Goal: Transaction & Acquisition: Purchase product/service

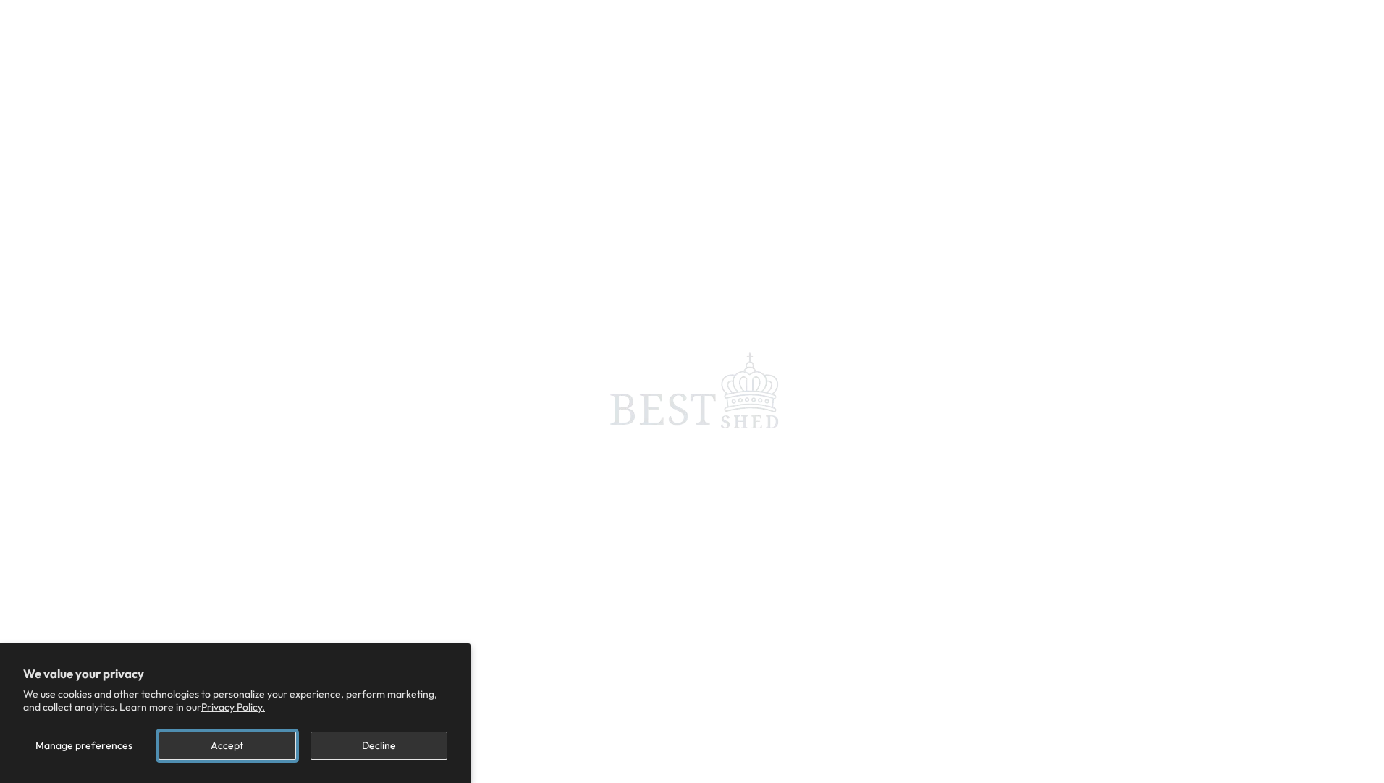
click at [225, 746] on button "Accept" at bounding box center [227, 746] width 137 height 28
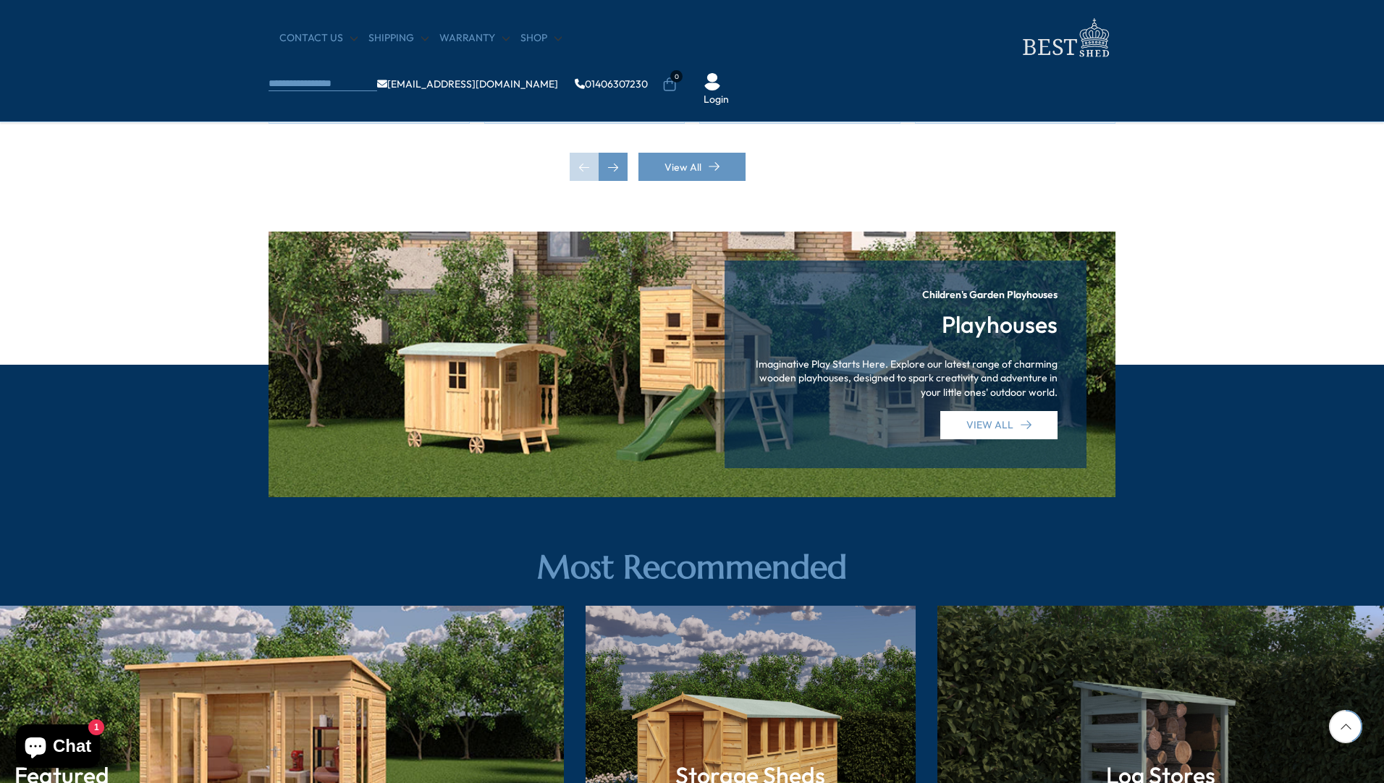
scroll to position [1810, 0]
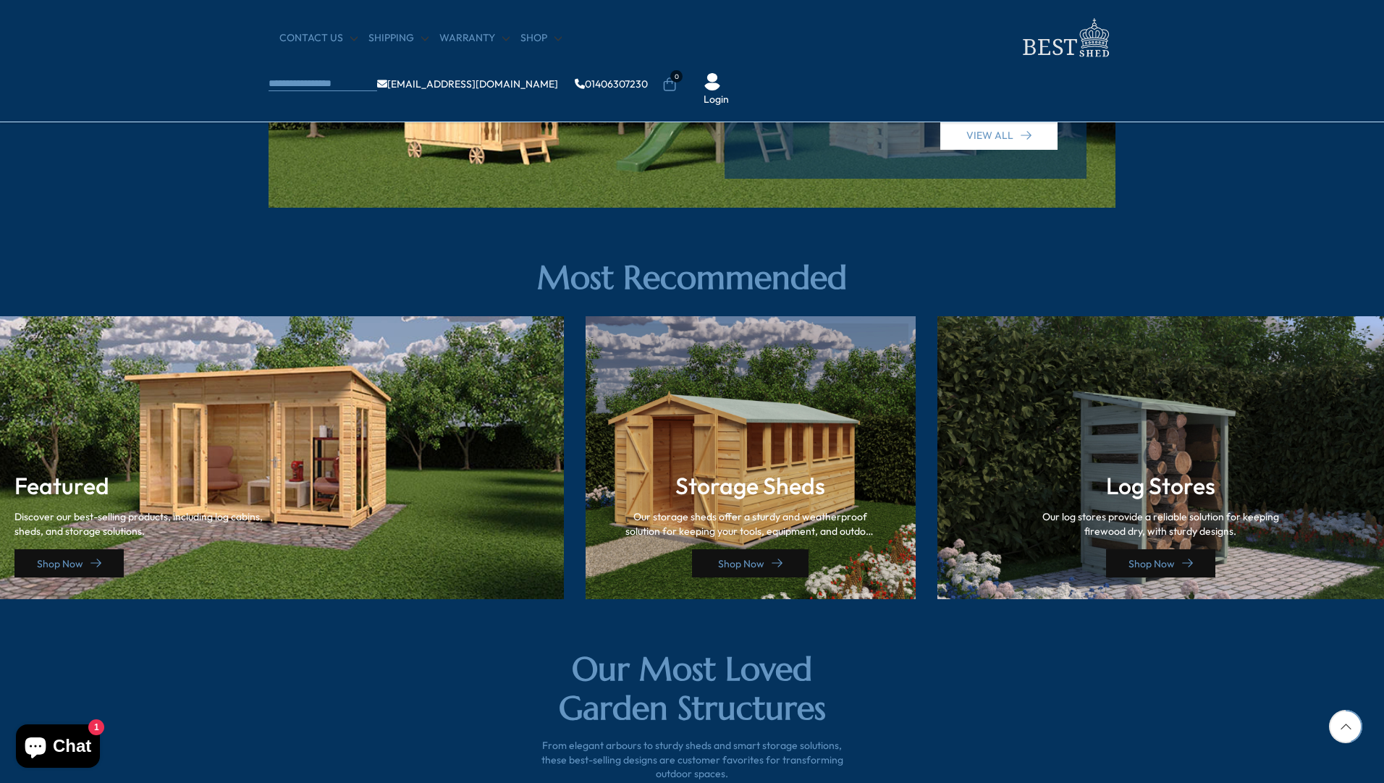
click at [710, 571] on link "Shop Now" at bounding box center [750, 564] width 117 height 28
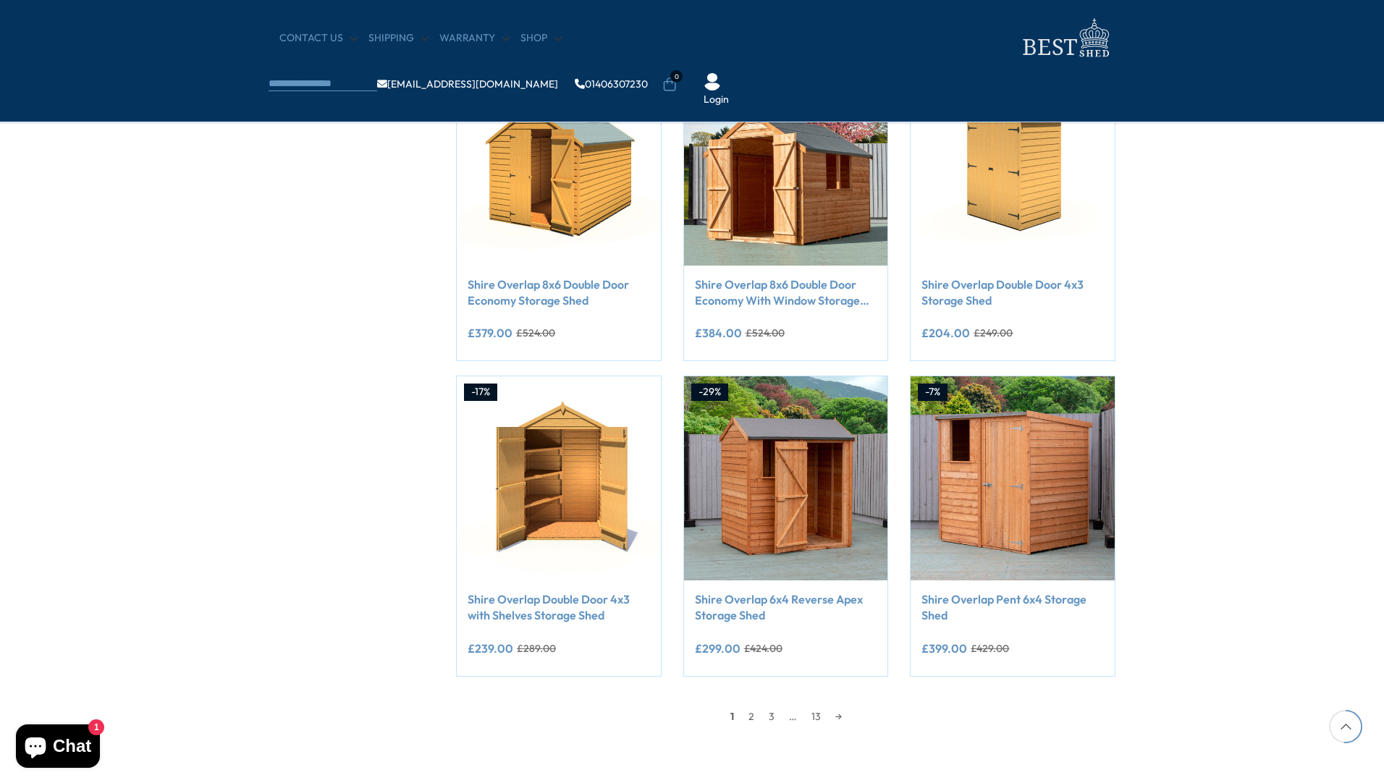
scroll to position [941, 0]
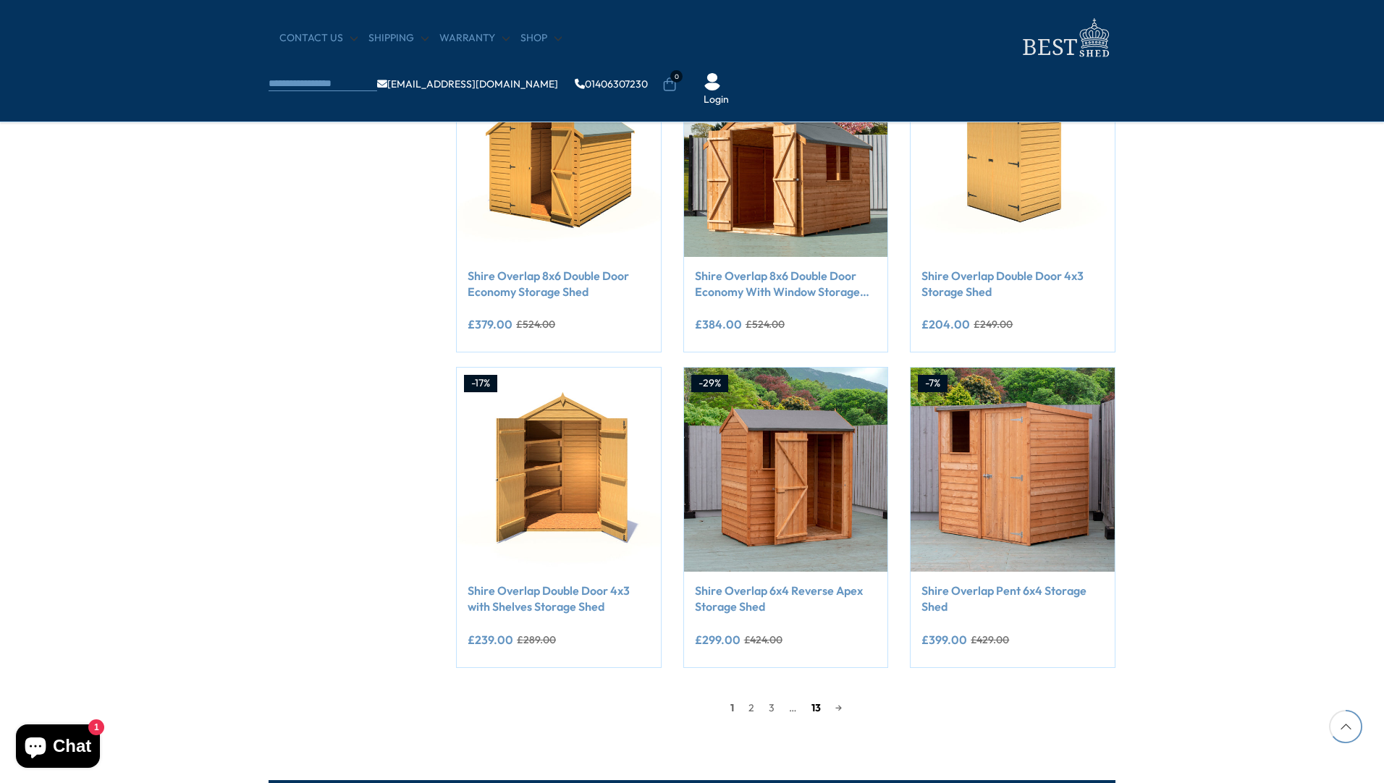
click at [811, 703] on link "13" at bounding box center [816, 708] width 24 height 22
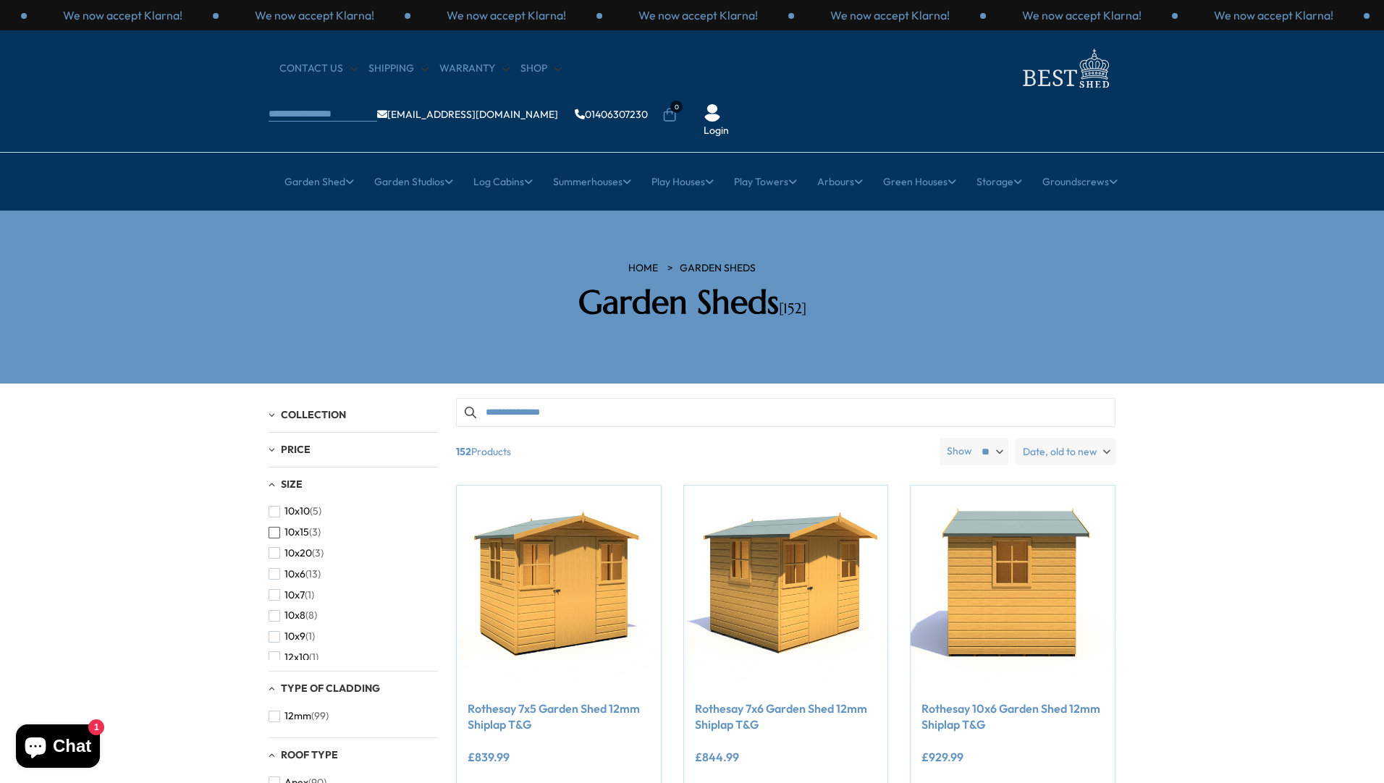
click at [298, 526] on span "10x15" at bounding box center [297, 532] width 25 height 12
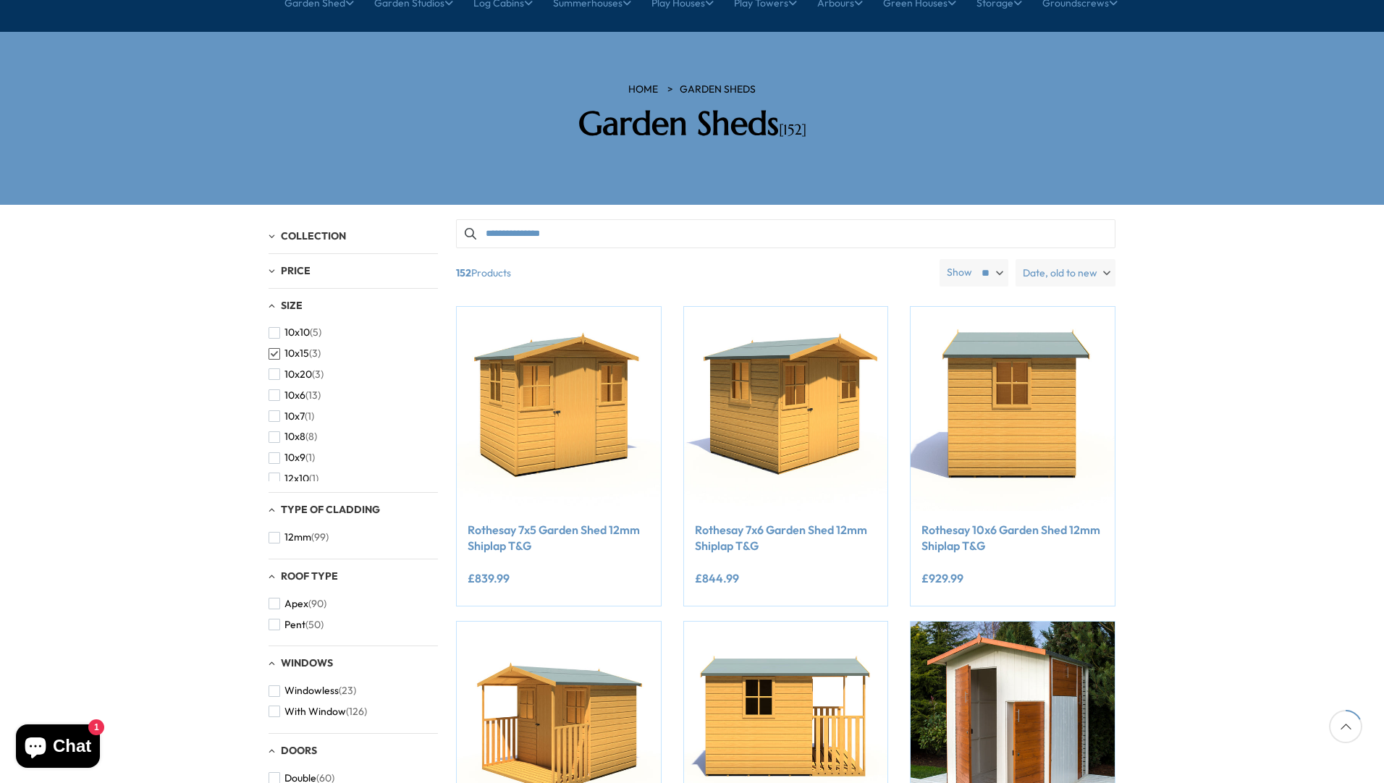
scroll to position [217, 0]
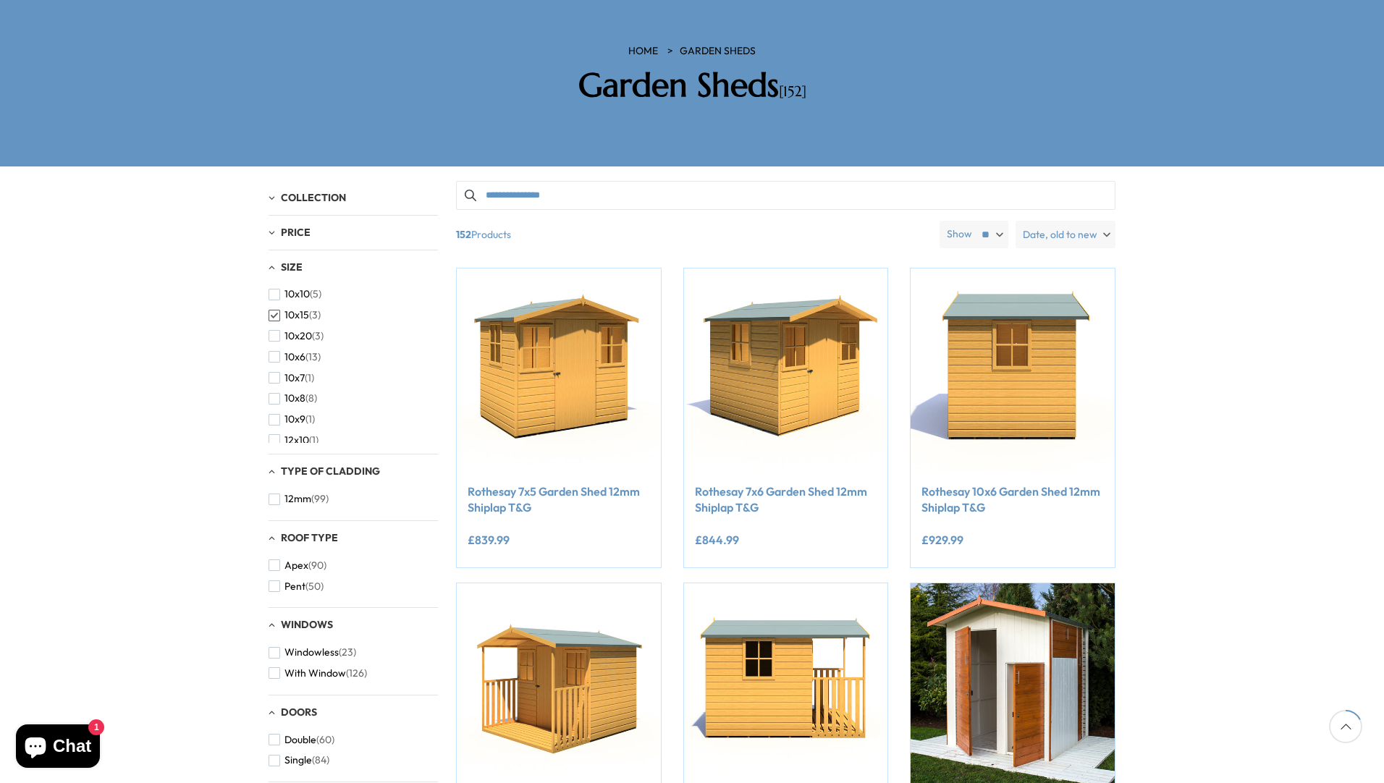
click at [271, 466] on div "Type of Cladding" at bounding box center [353, 472] width 169 height 12
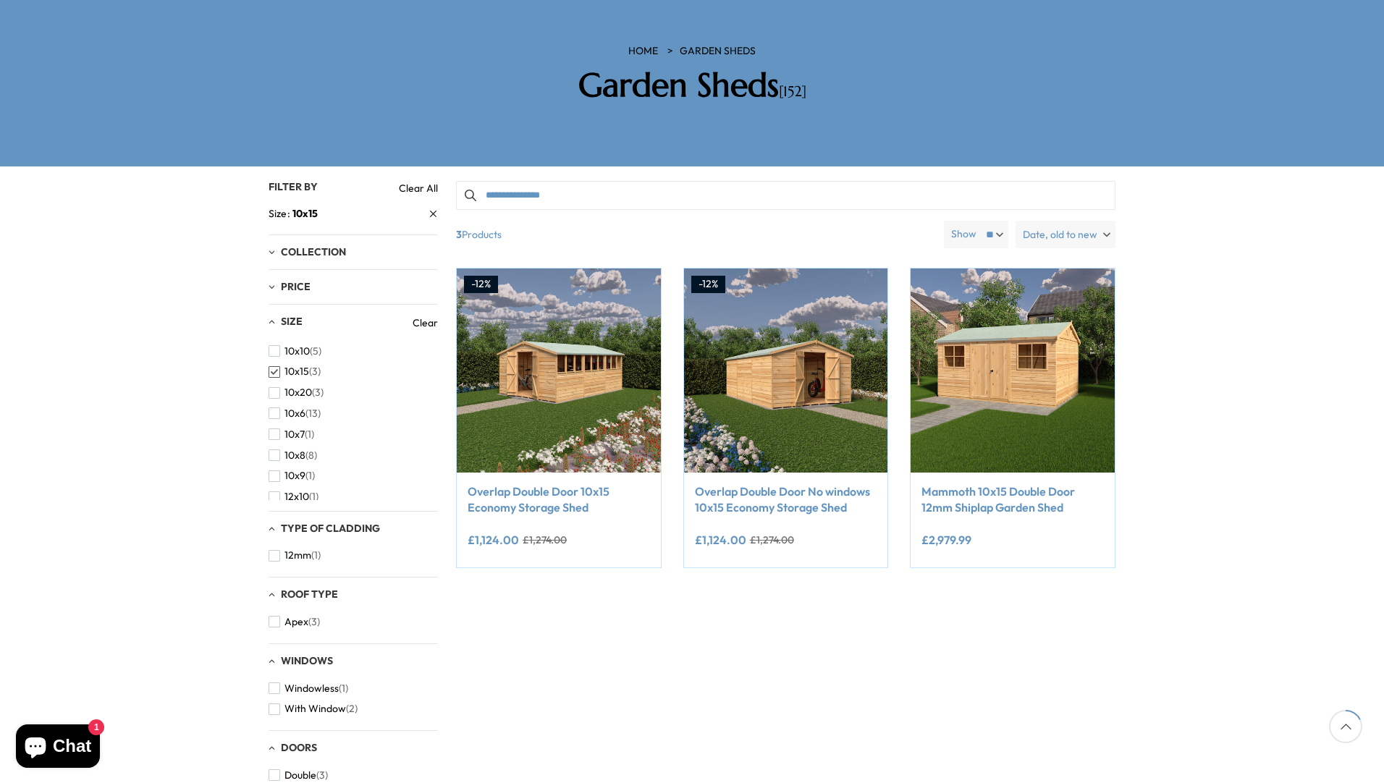
click at [274, 524] on div "Type of Cladding 12mm (1)" at bounding box center [353, 545] width 169 height 67
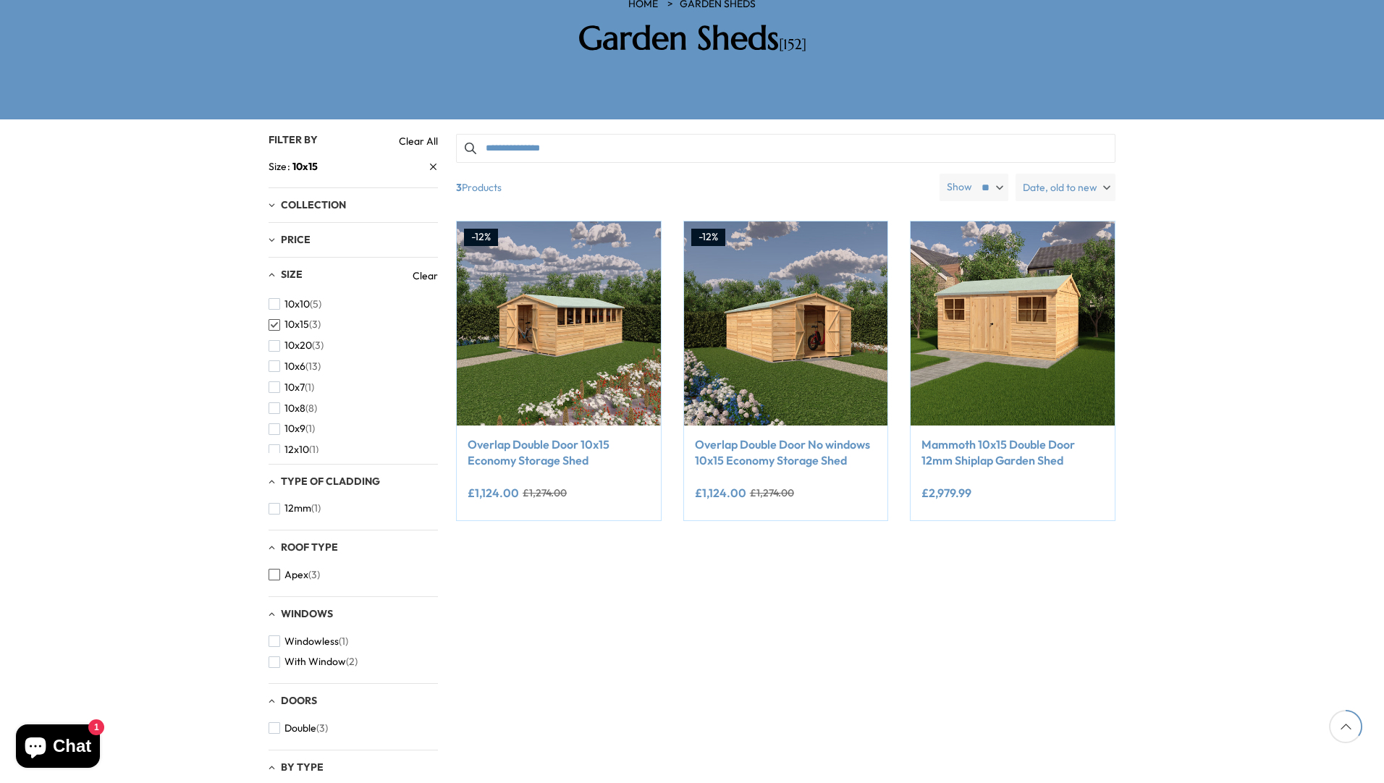
scroll to position [290, 0]
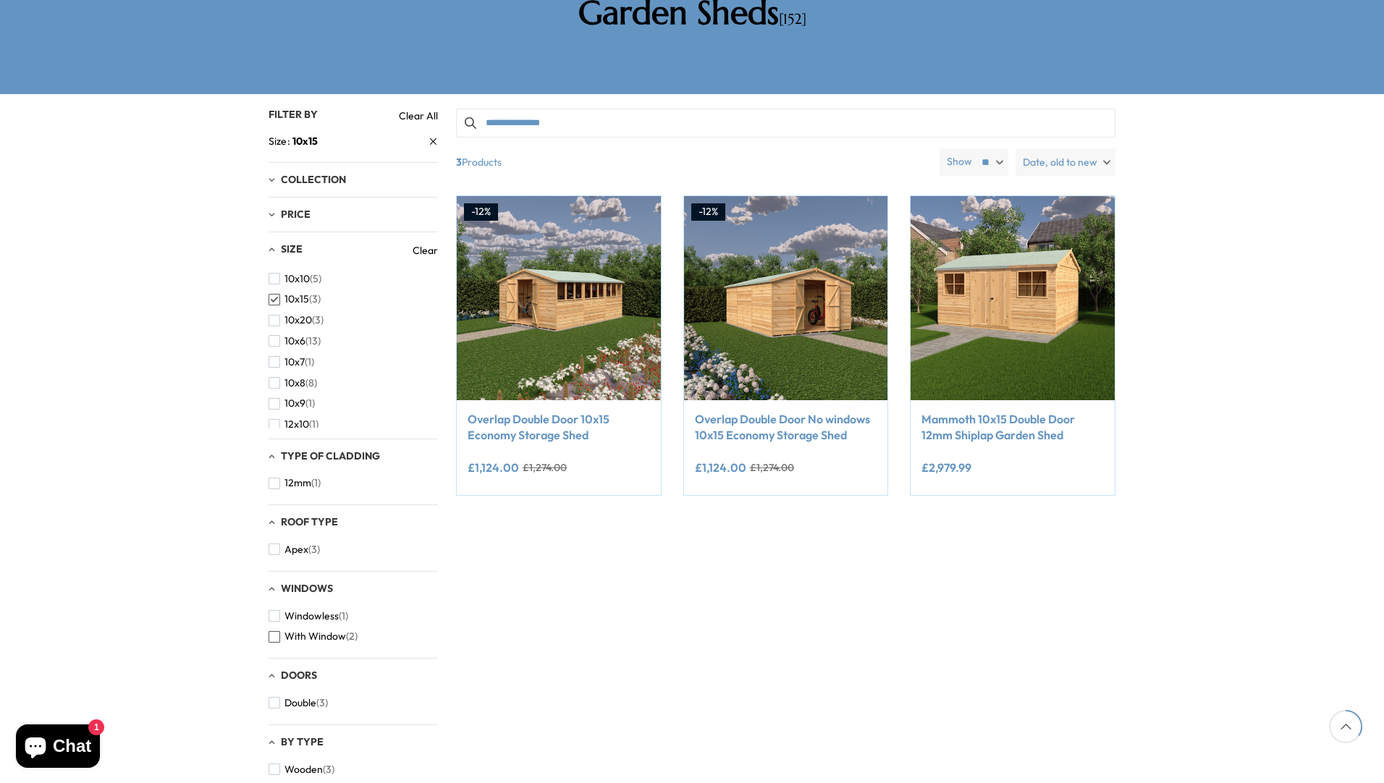
click at [275, 631] on span "button" at bounding box center [275, 637] width 12 height 12
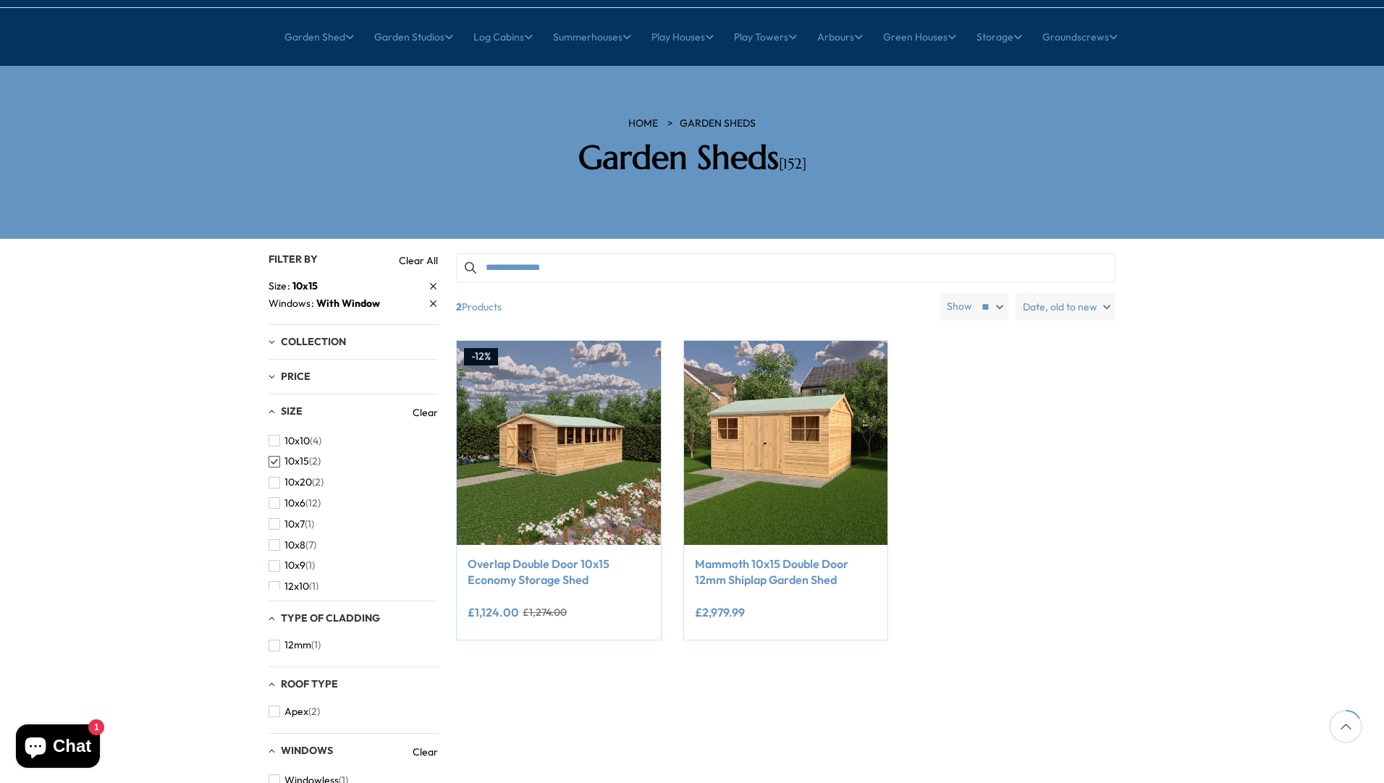
scroll to position [72, 0]
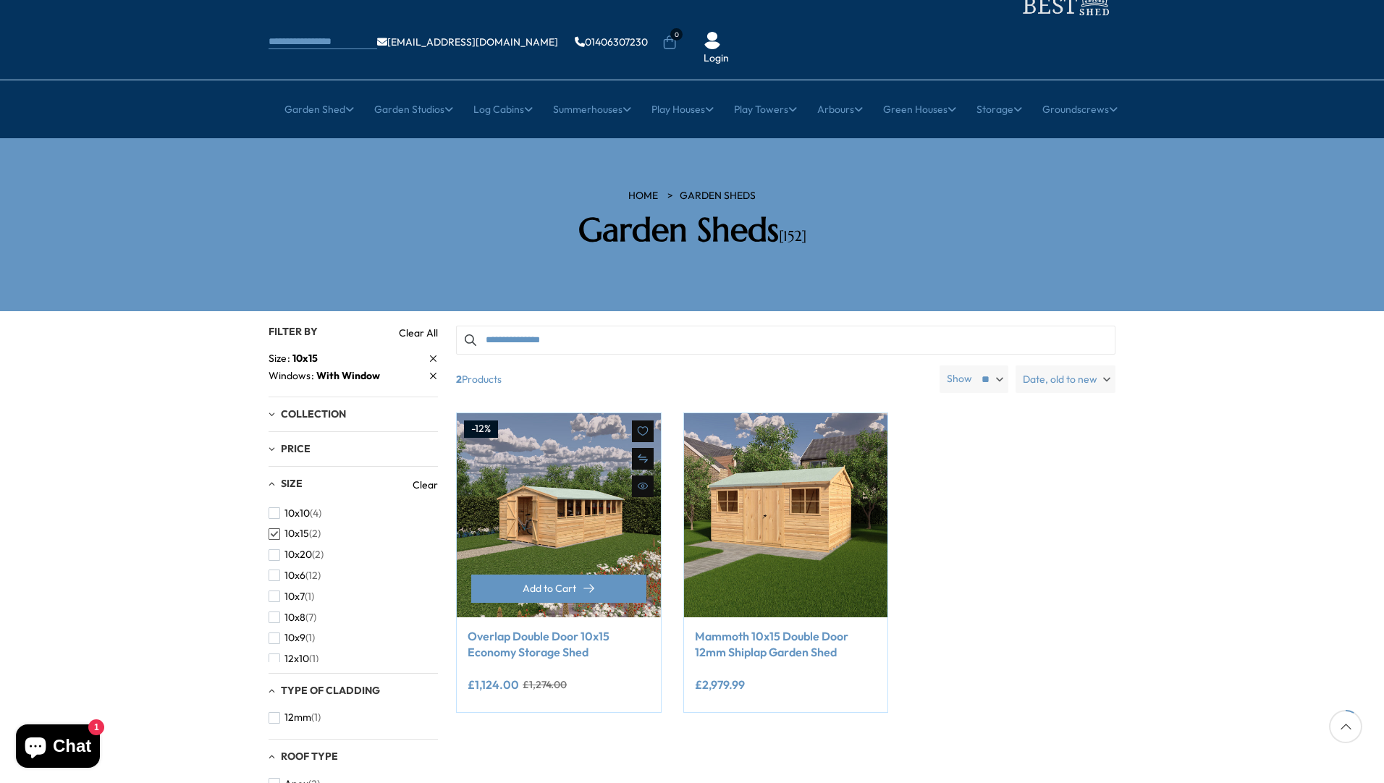
click at [520, 628] on link "Overlap Double Door 10x15 Economy Storage Shed" at bounding box center [559, 644] width 182 height 33
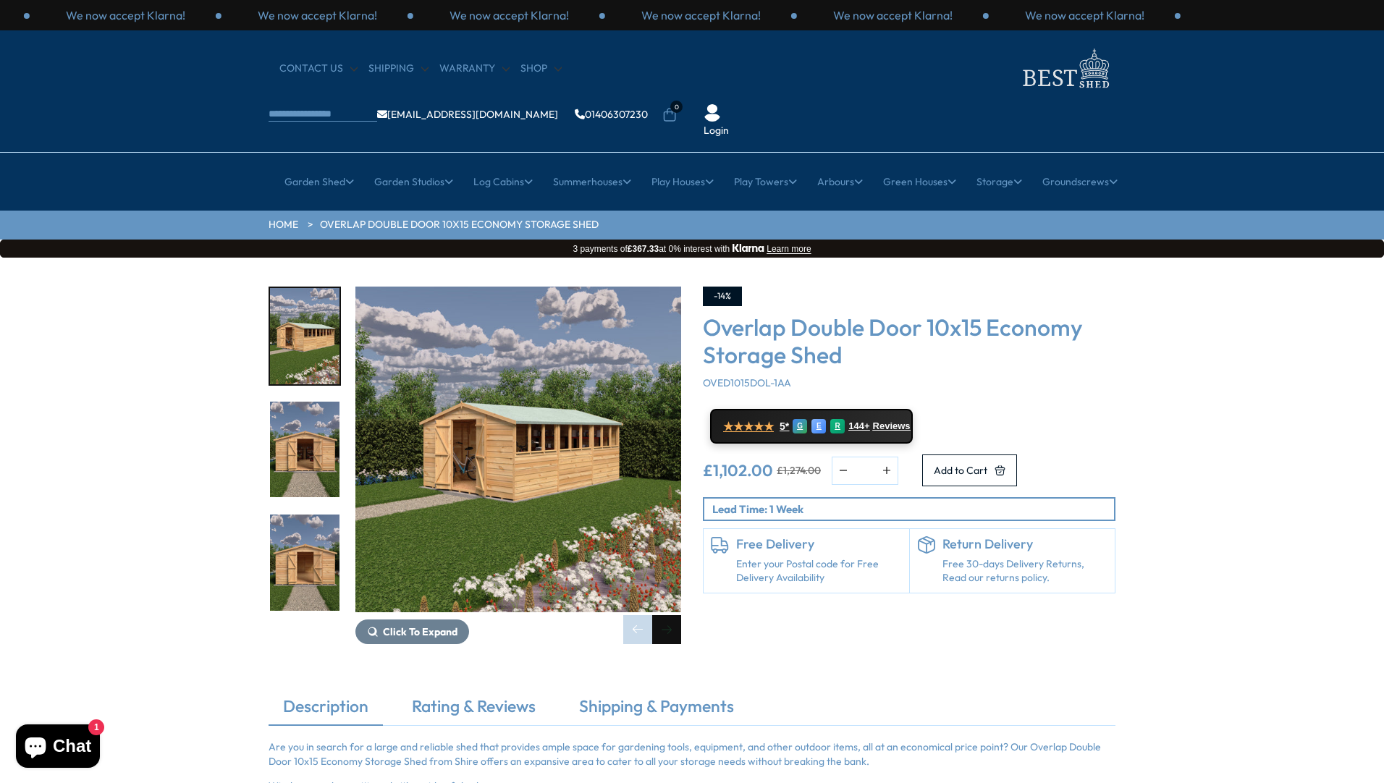
click at [675, 615] on div "Next slide" at bounding box center [666, 629] width 29 height 29
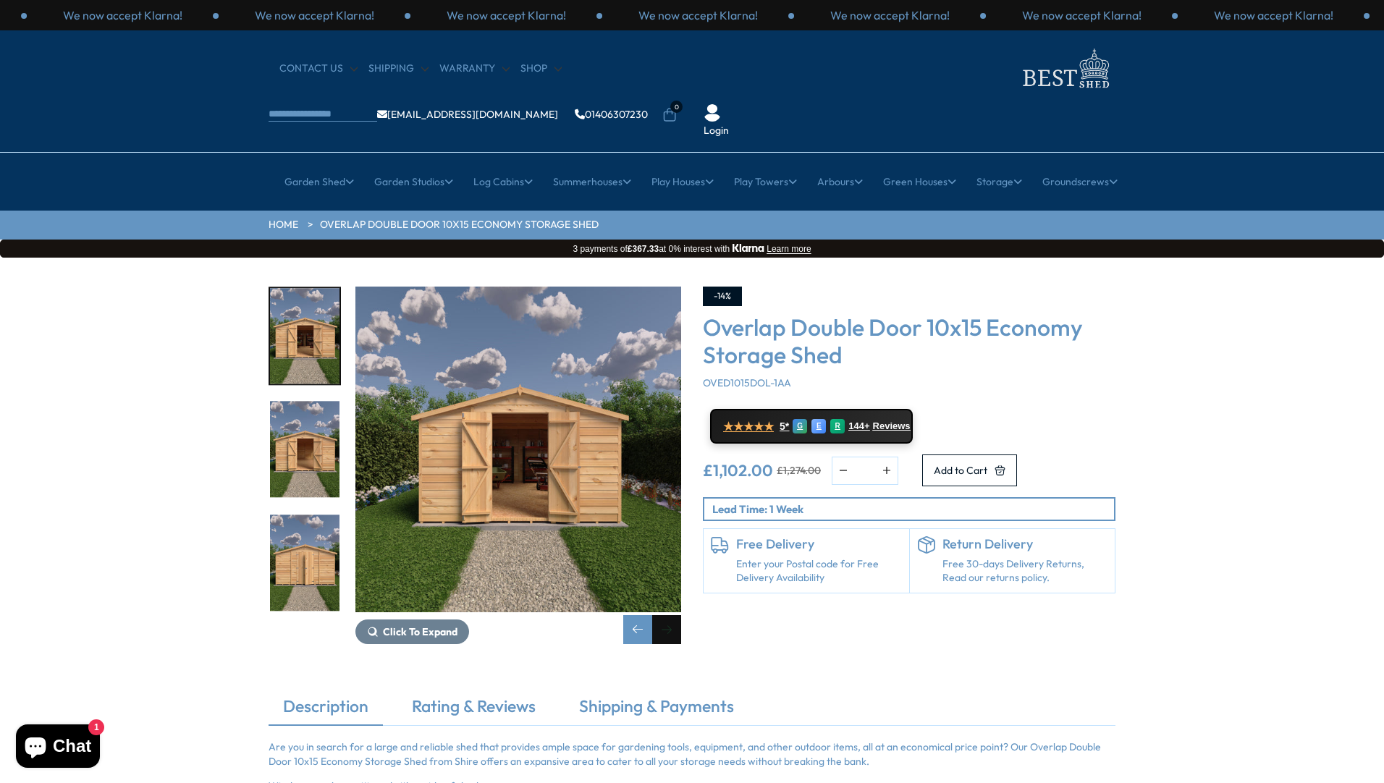
click at [675, 615] on div "Next slide" at bounding box center [666, 629] width 29 height 29
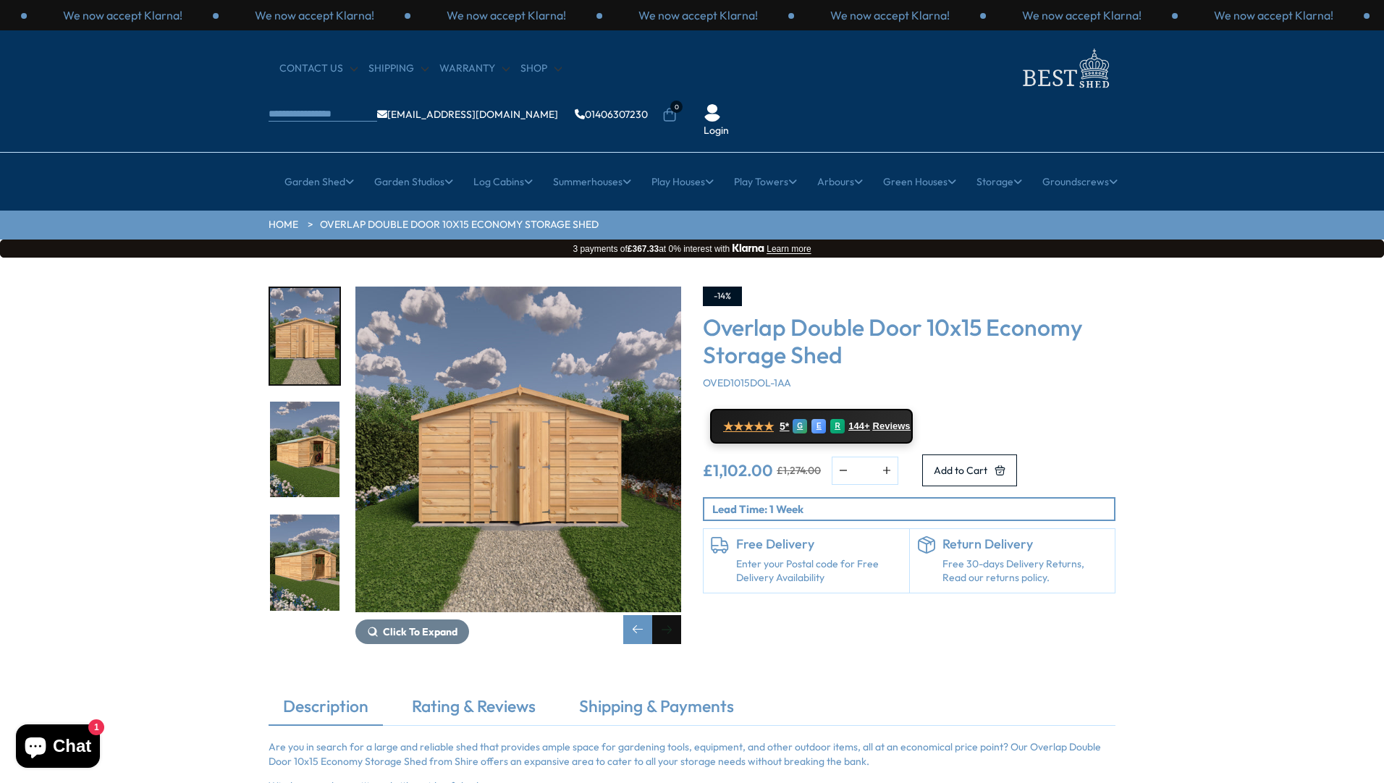
click at [675, 615] on div "Next slide" at bounding box center [666, 629] width 29 height 29
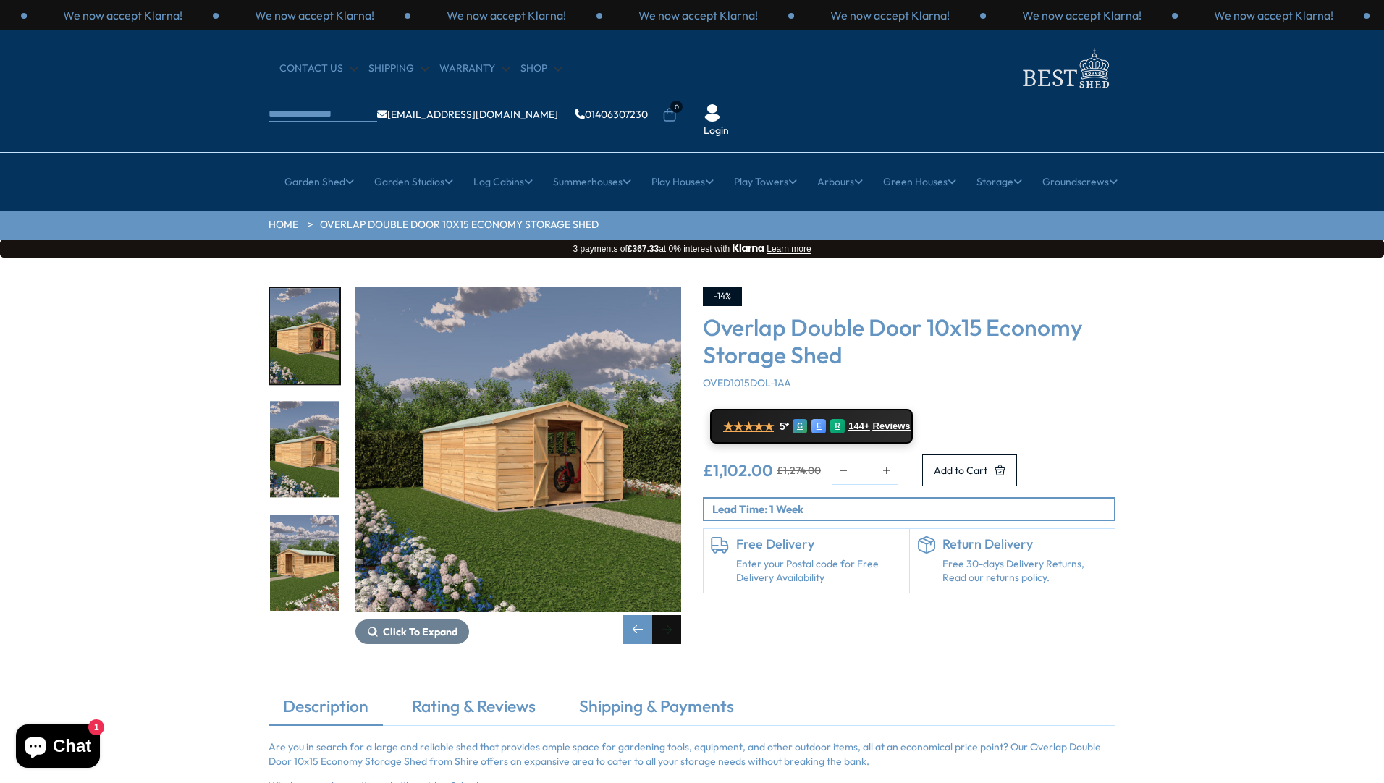
click at [675, 615] on div "Next slide" at bounding box center [666, 629] width 29 height 29
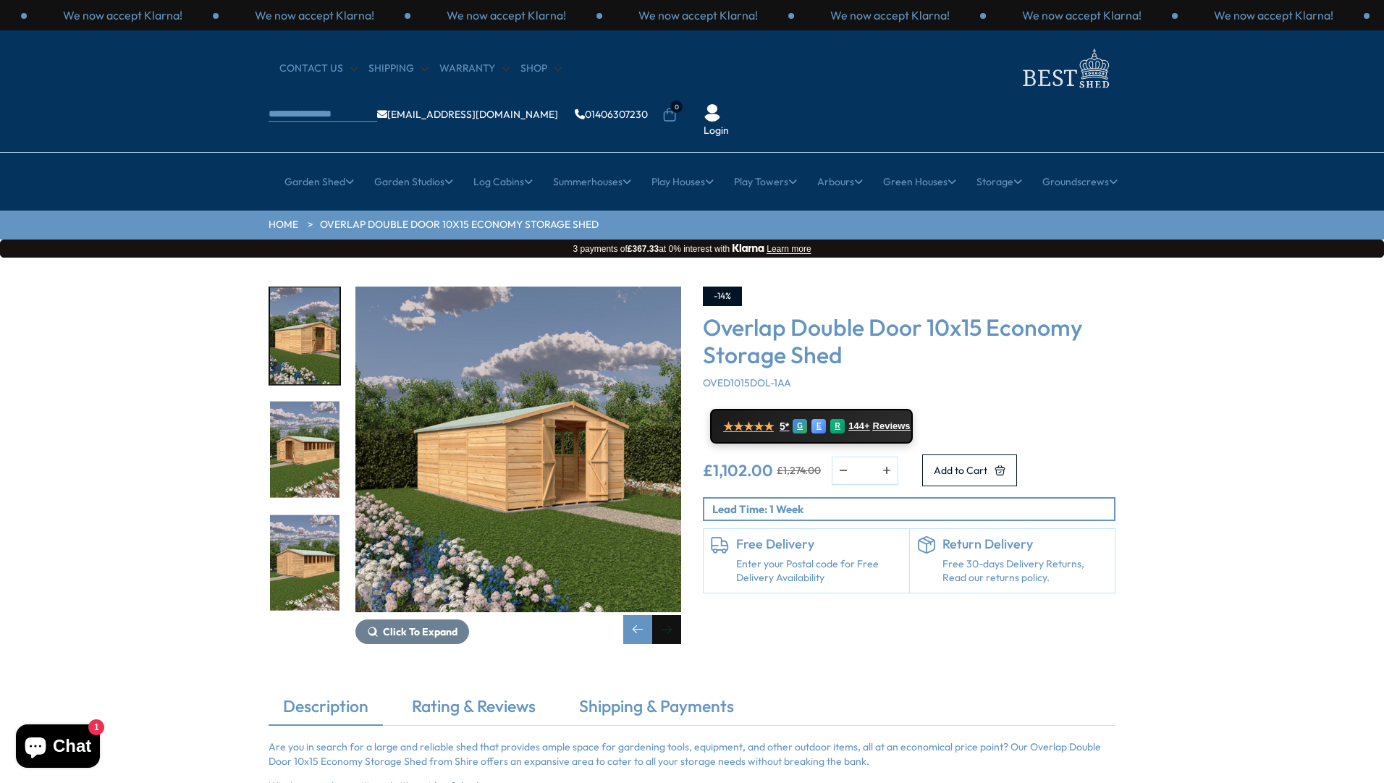
click at [675, 615] on div "Next slide" at bounding box center [666, 629] width 29 height 29
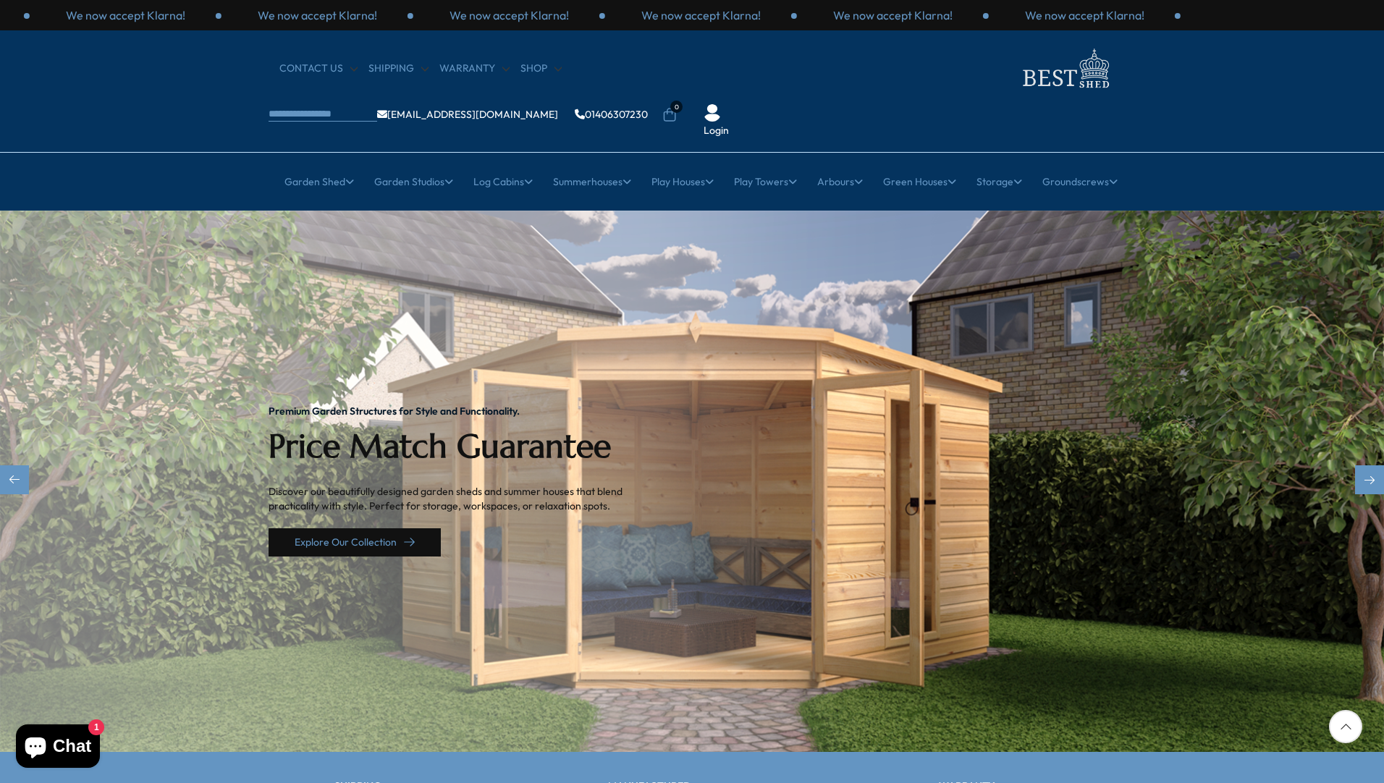
click at [370, 529] on link "Explore Our Collection" at bounding box center [355, 543] width 172 height 28
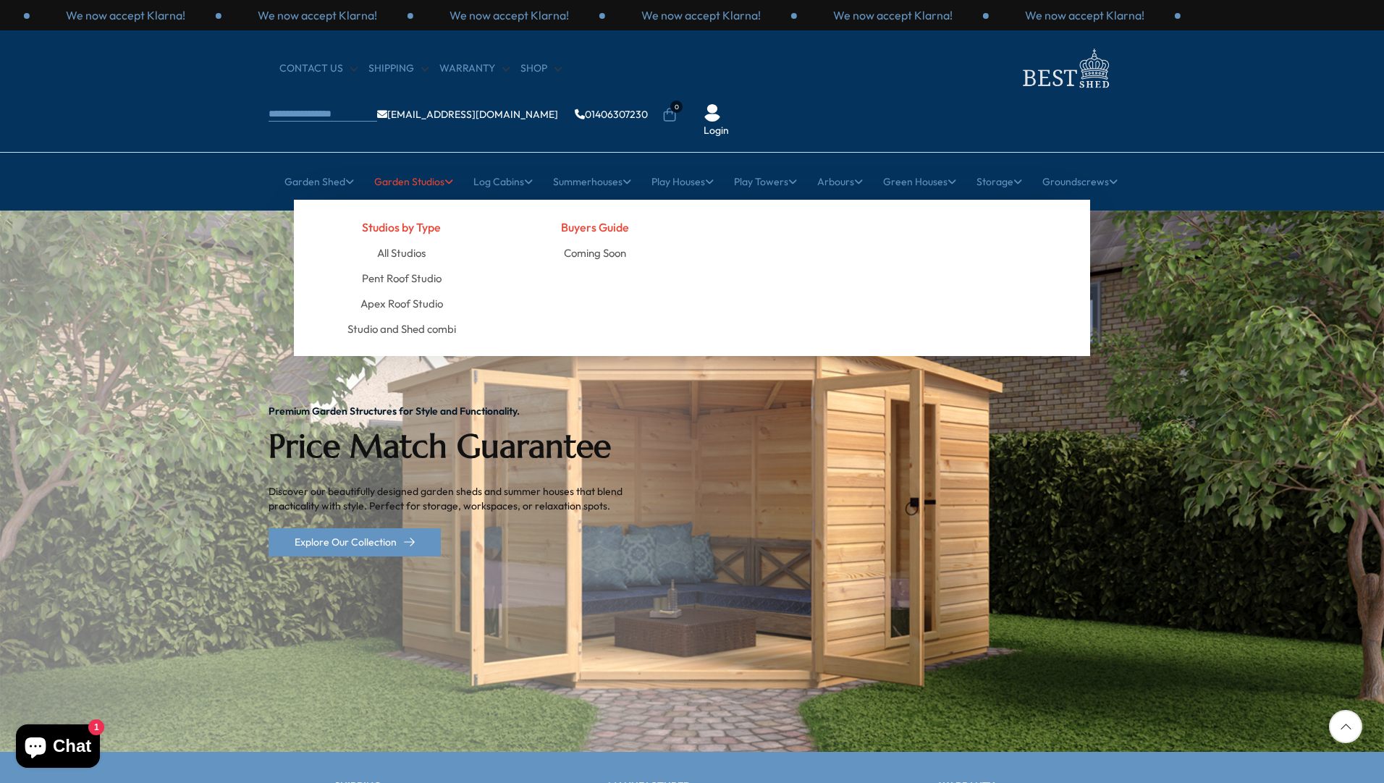
click at [395, 164] on link "Garden Studios" at bounding box center [413, 182] width 79 height 36
click at [412, 240] on link "All Studios" at bounding box center [401, 252] width 49 height 25
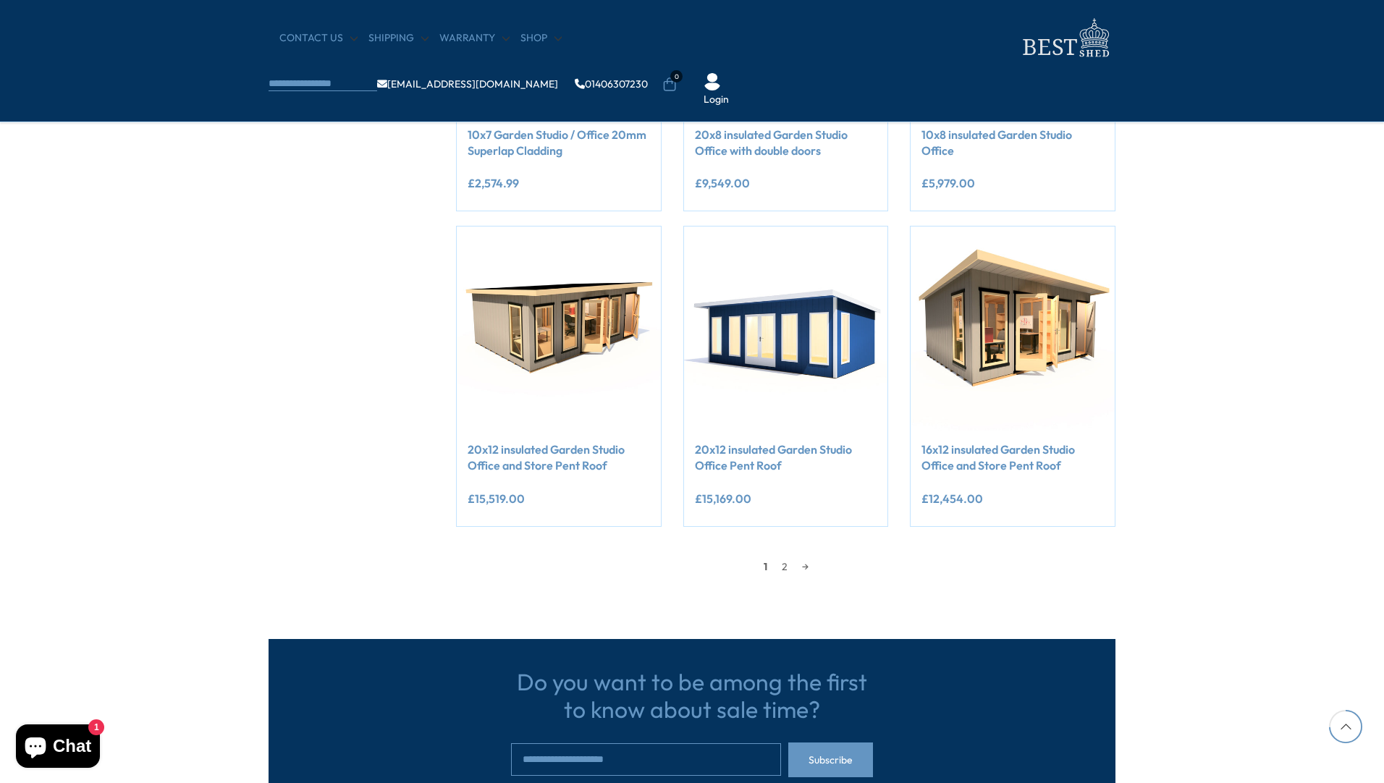
scroll to position [1086, 0]
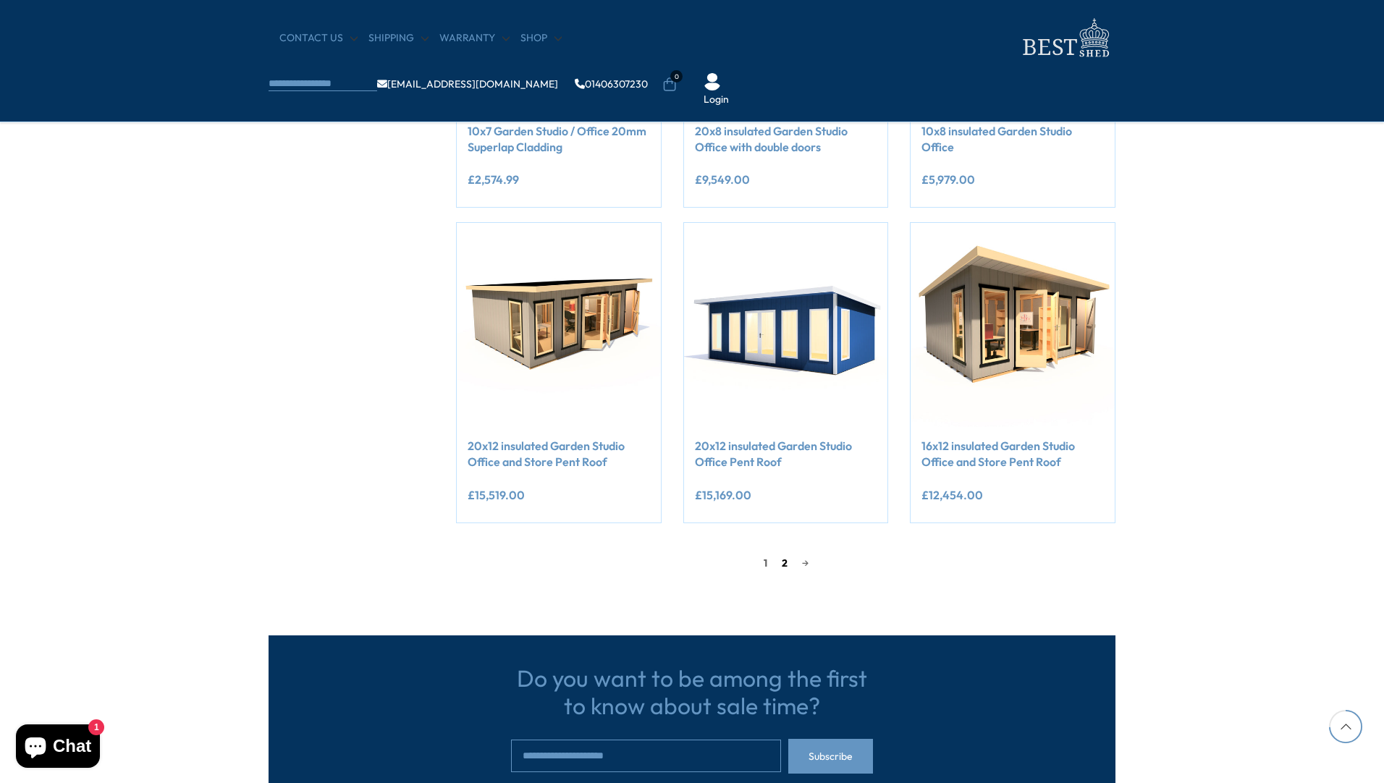
click at [782, 561] on link "2" at bounding box center [785, 563] width 20 height 22
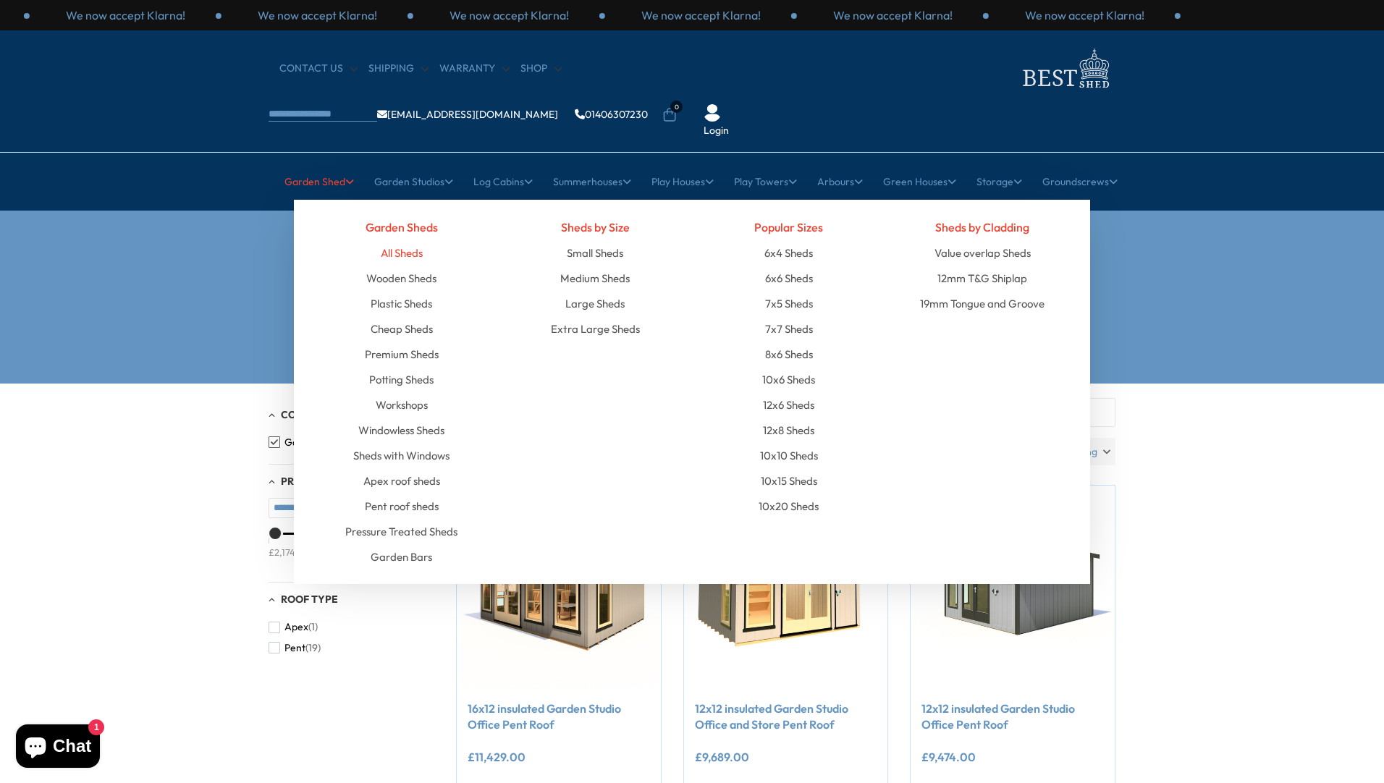
click at [397, 240] on link "All Sheds" at bounding box center [402, 252] width 42 height 25
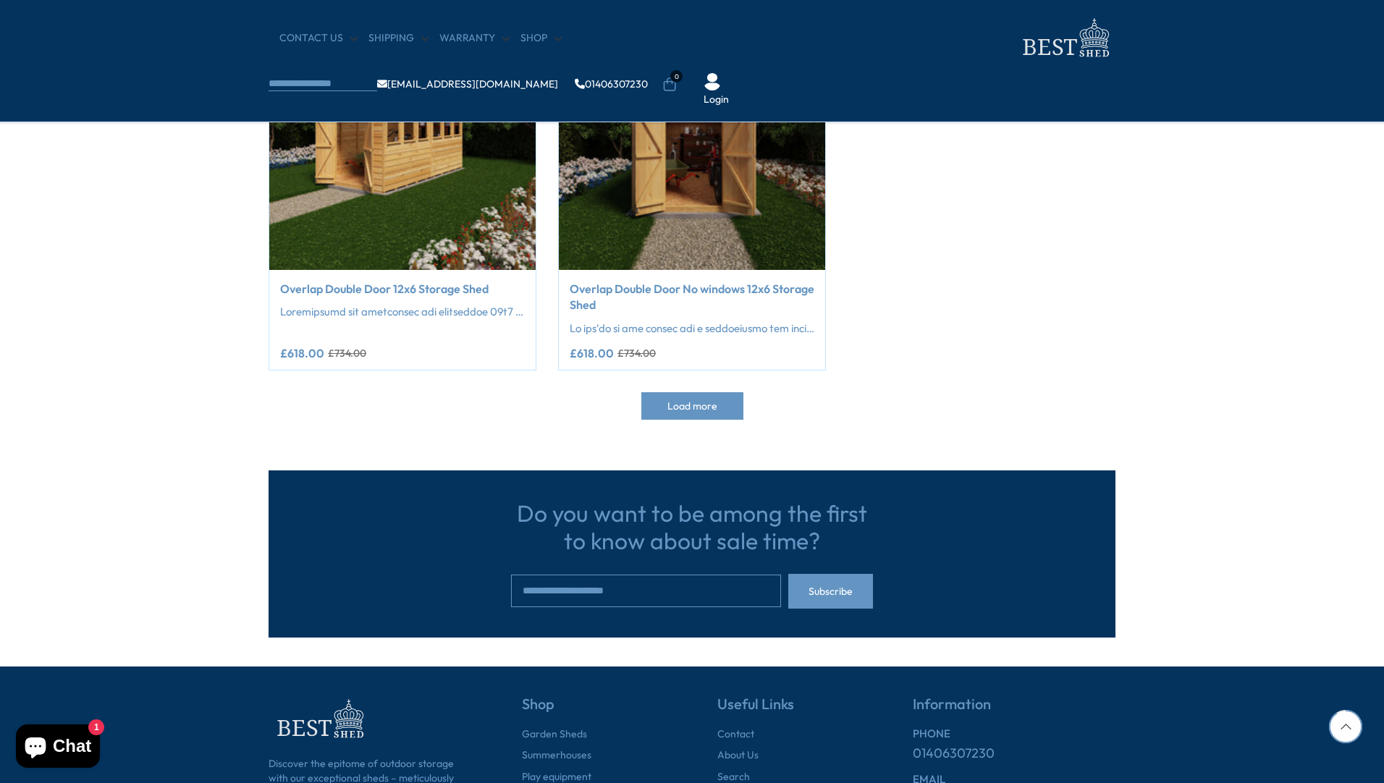
scroll to position [2606, 0]
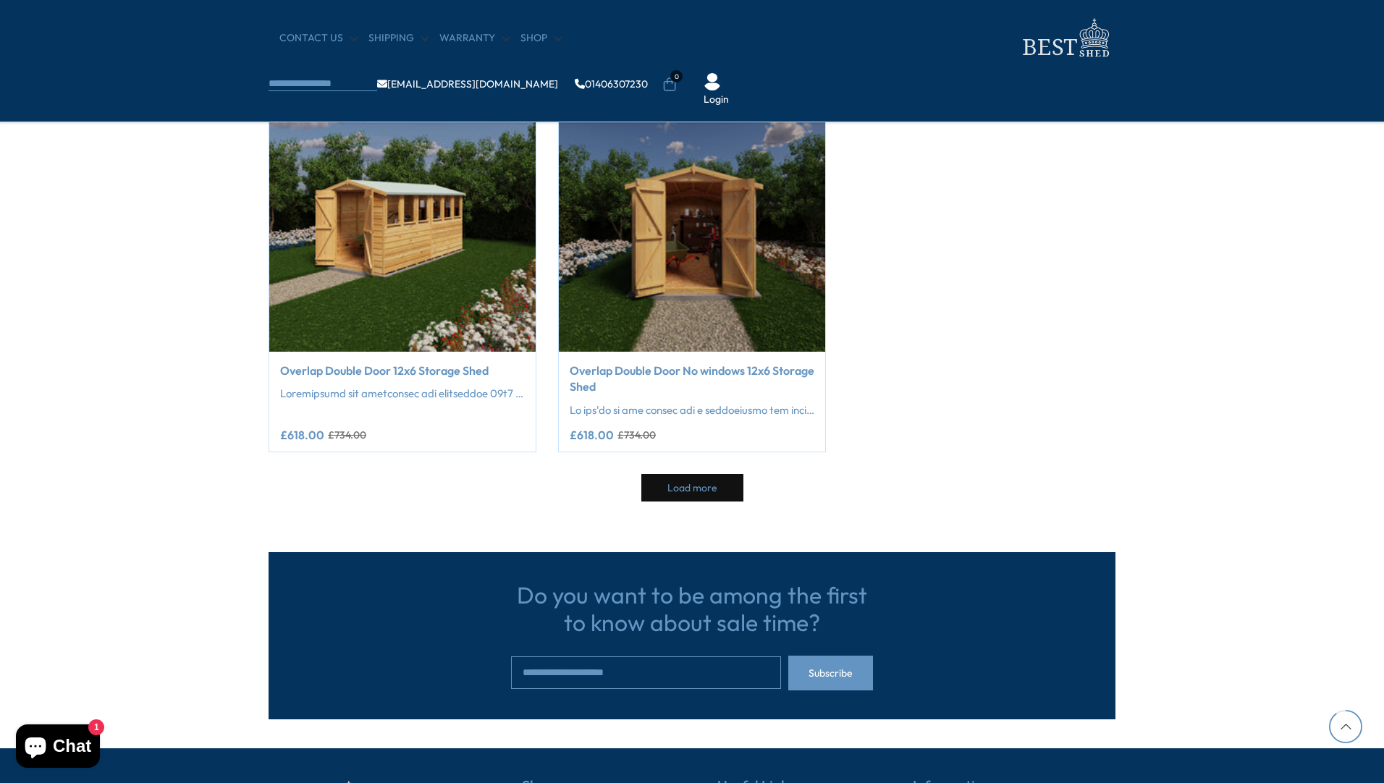
click at [676, 492] on span "Load more" at bounding box center [693, 488] width 50 height 10
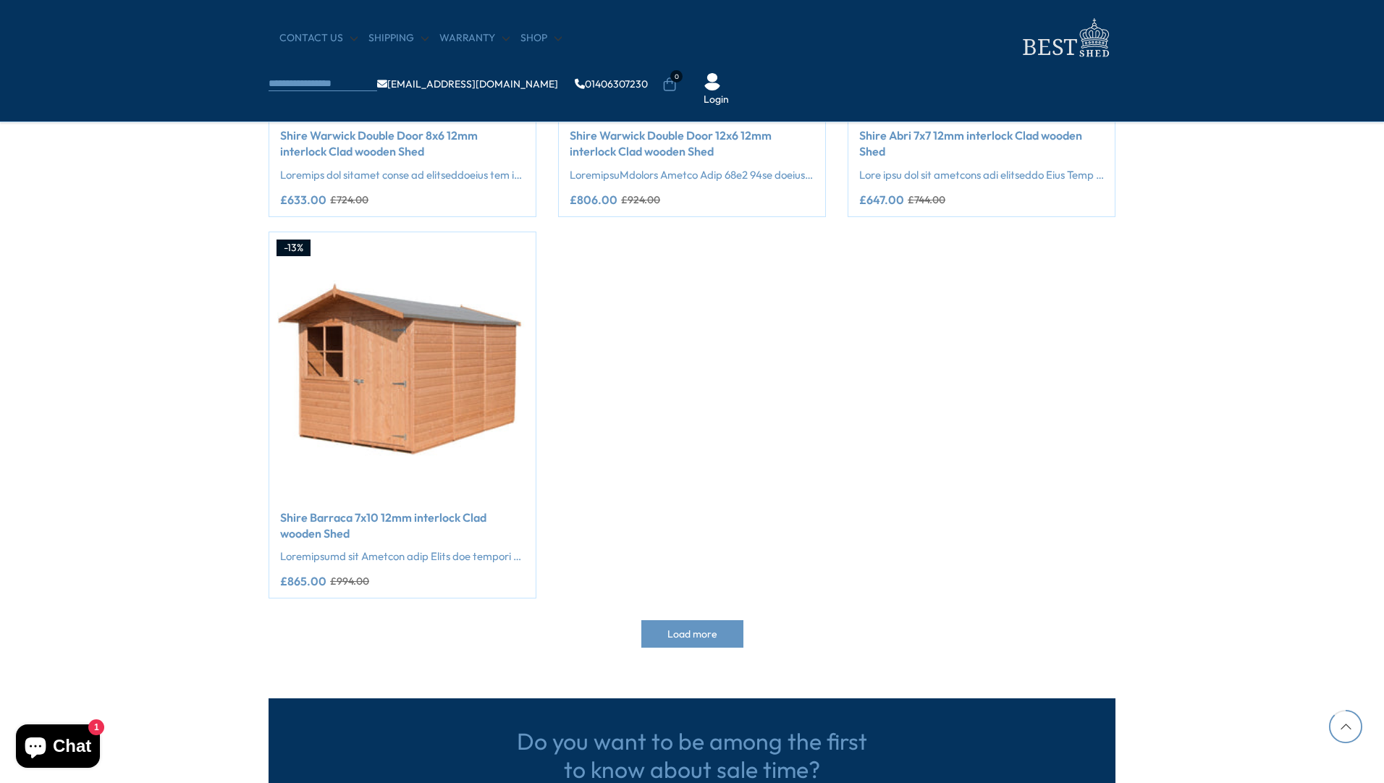
scroll to position [5140, 0]
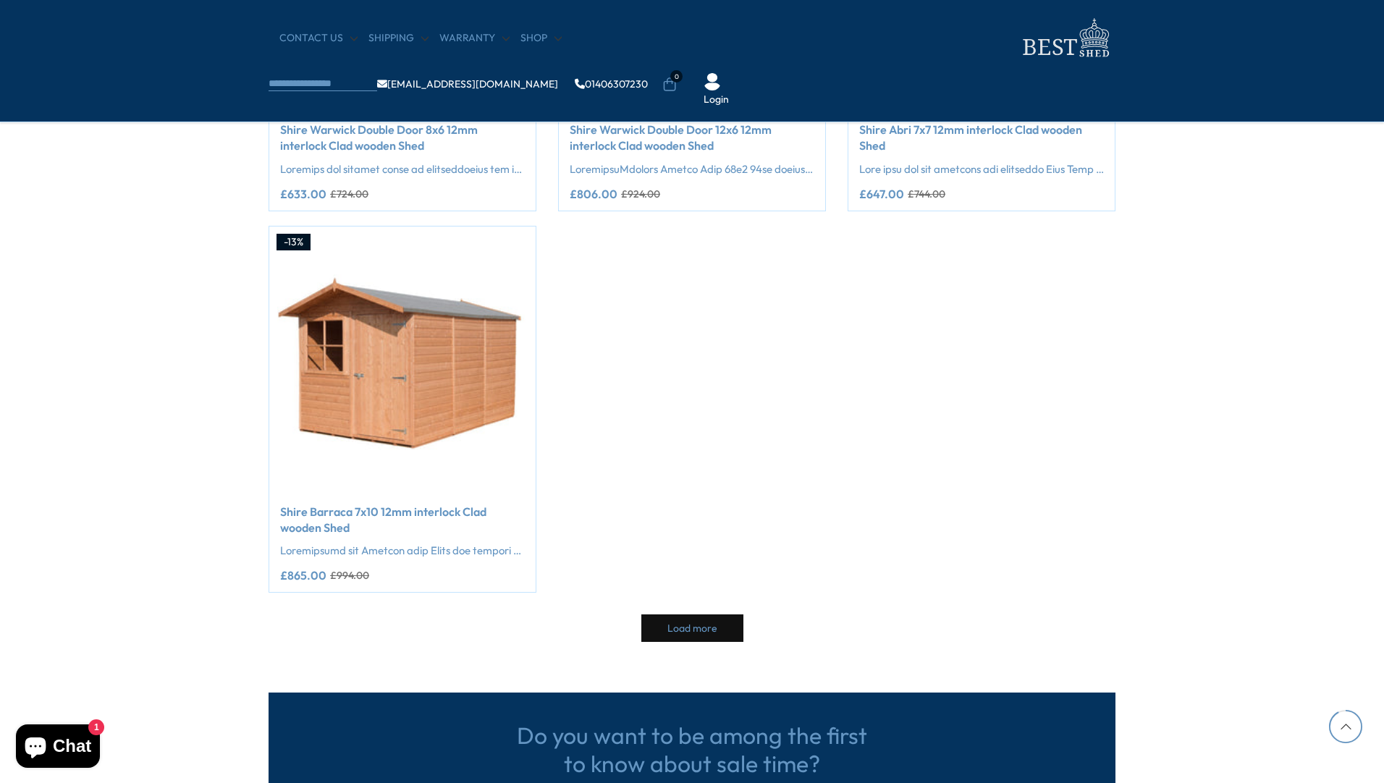
click at [684, 630] on span "Load more" at bounding box center [693, 628] width 50 height 10
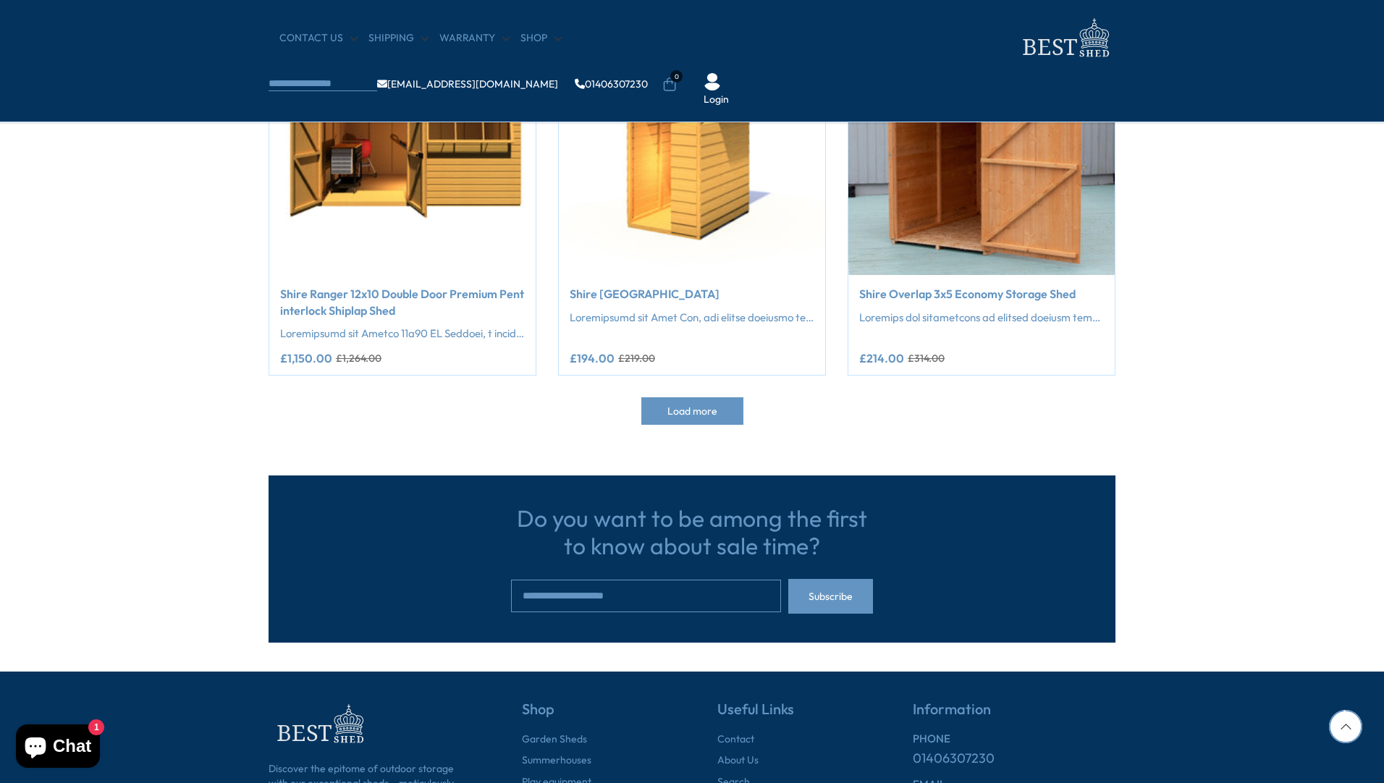
scroll to position [7747, 0]
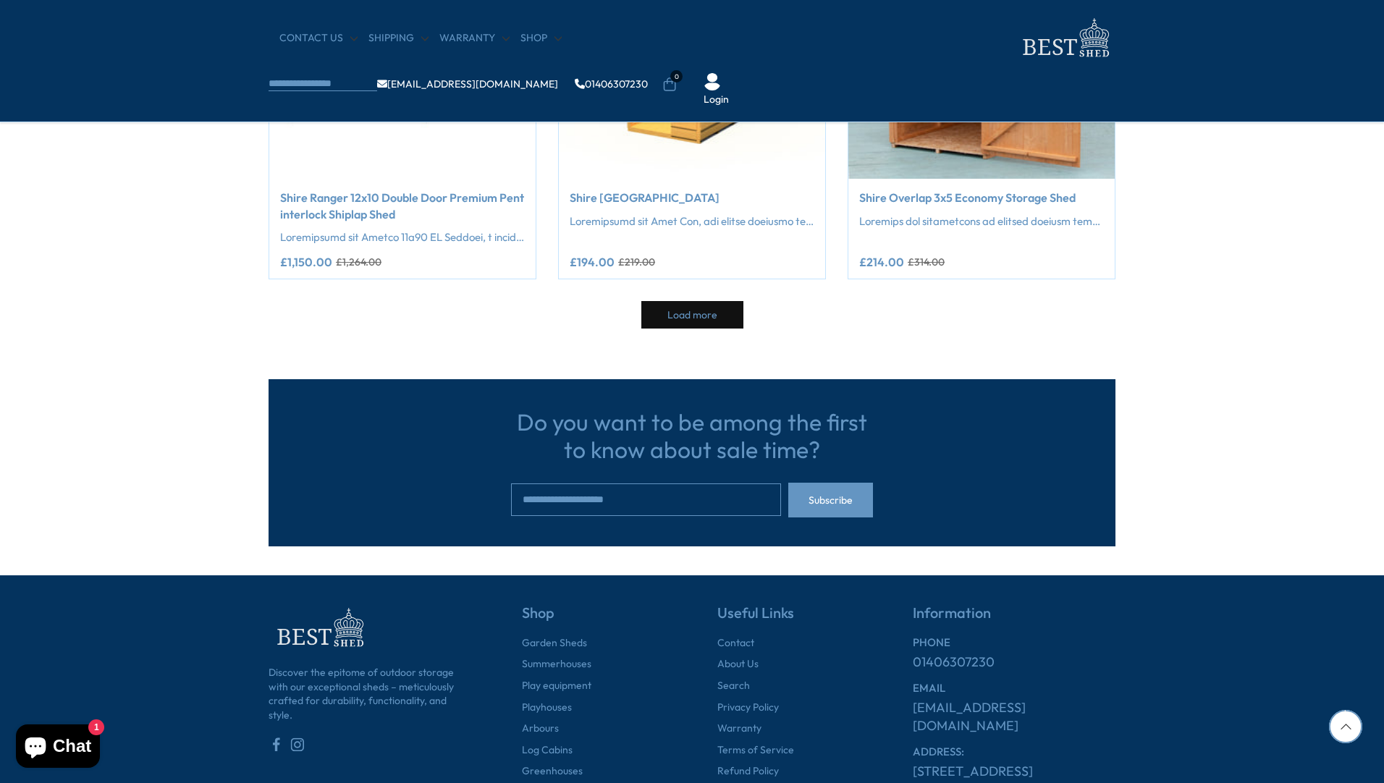
click at [697, 314] on span "Load more" at bounding box center [693, 315] width 50 height 10
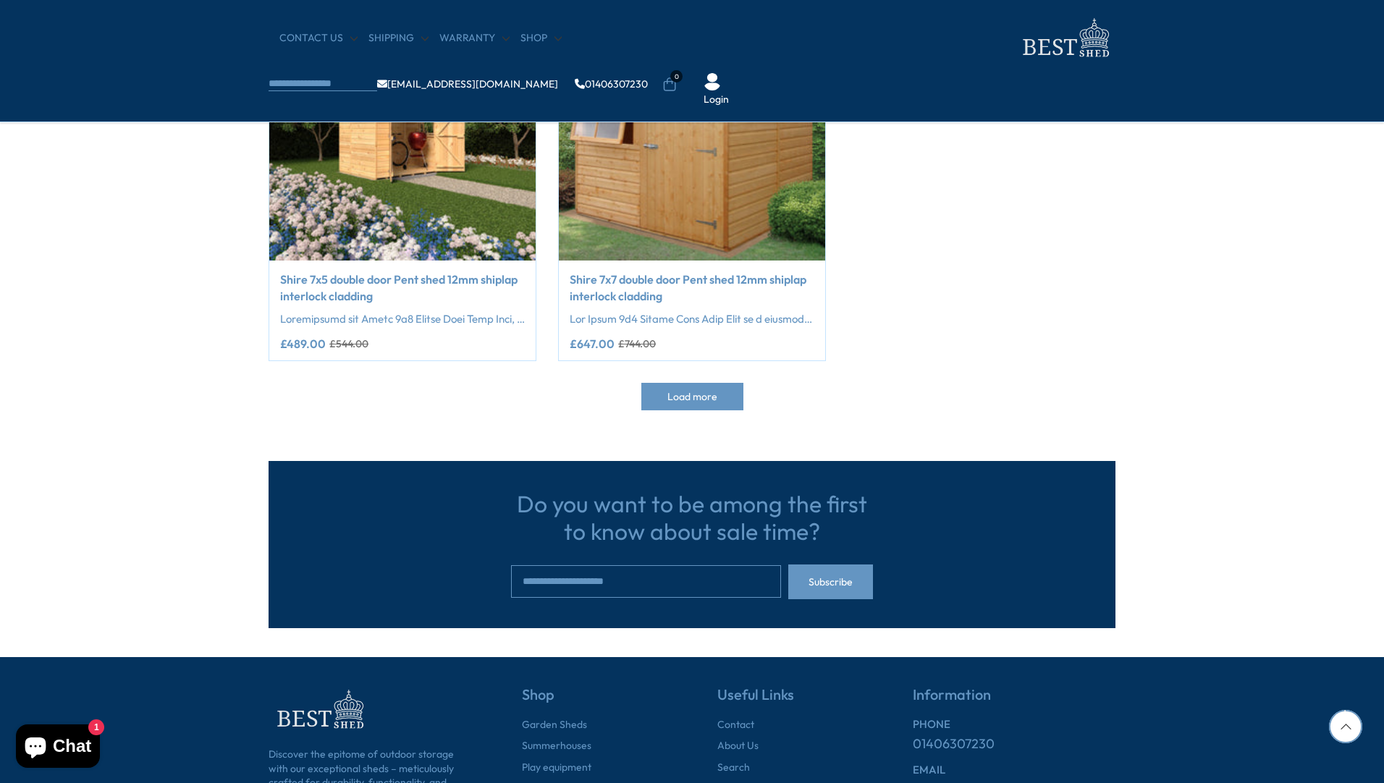
scroll to position [10353, 0]
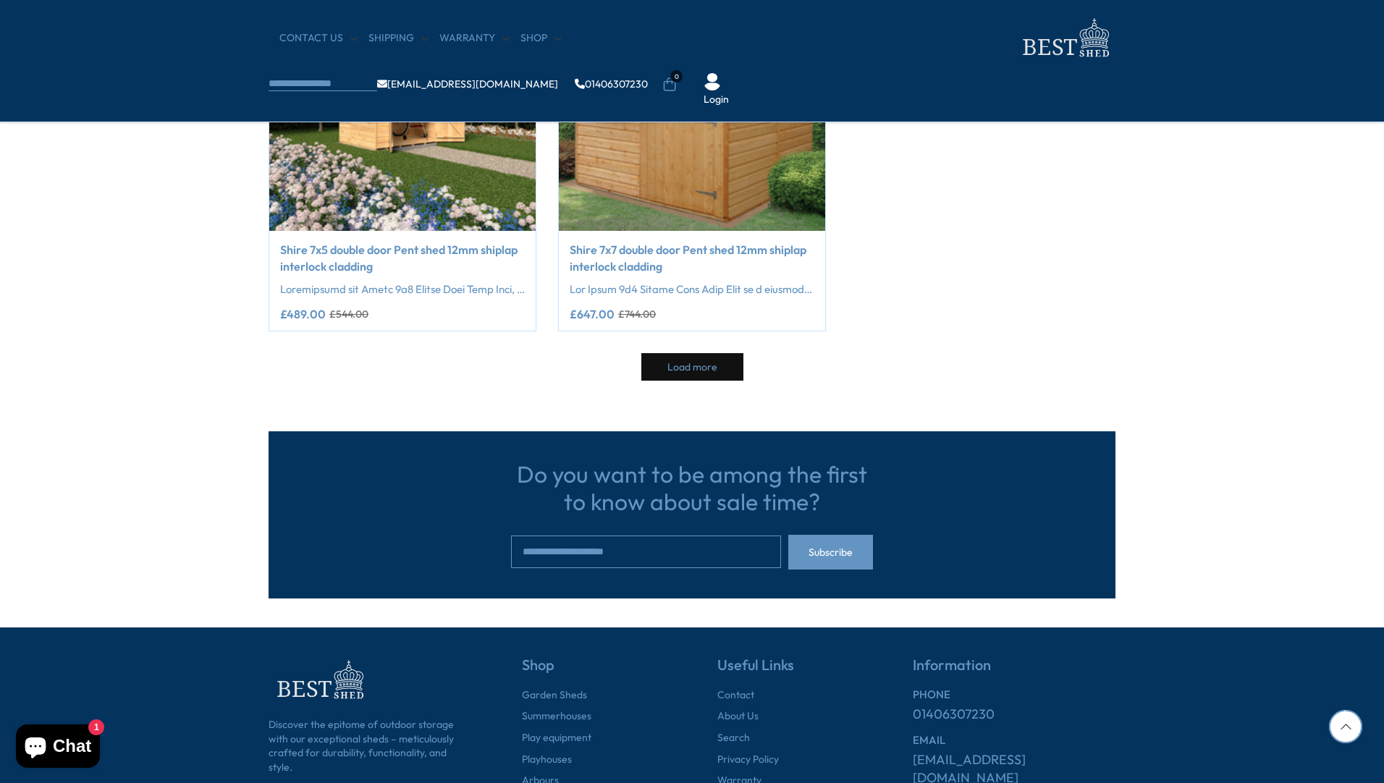
click at [710, 369] on span "Load more" at bounding box center [693, 367] width 50 height 10
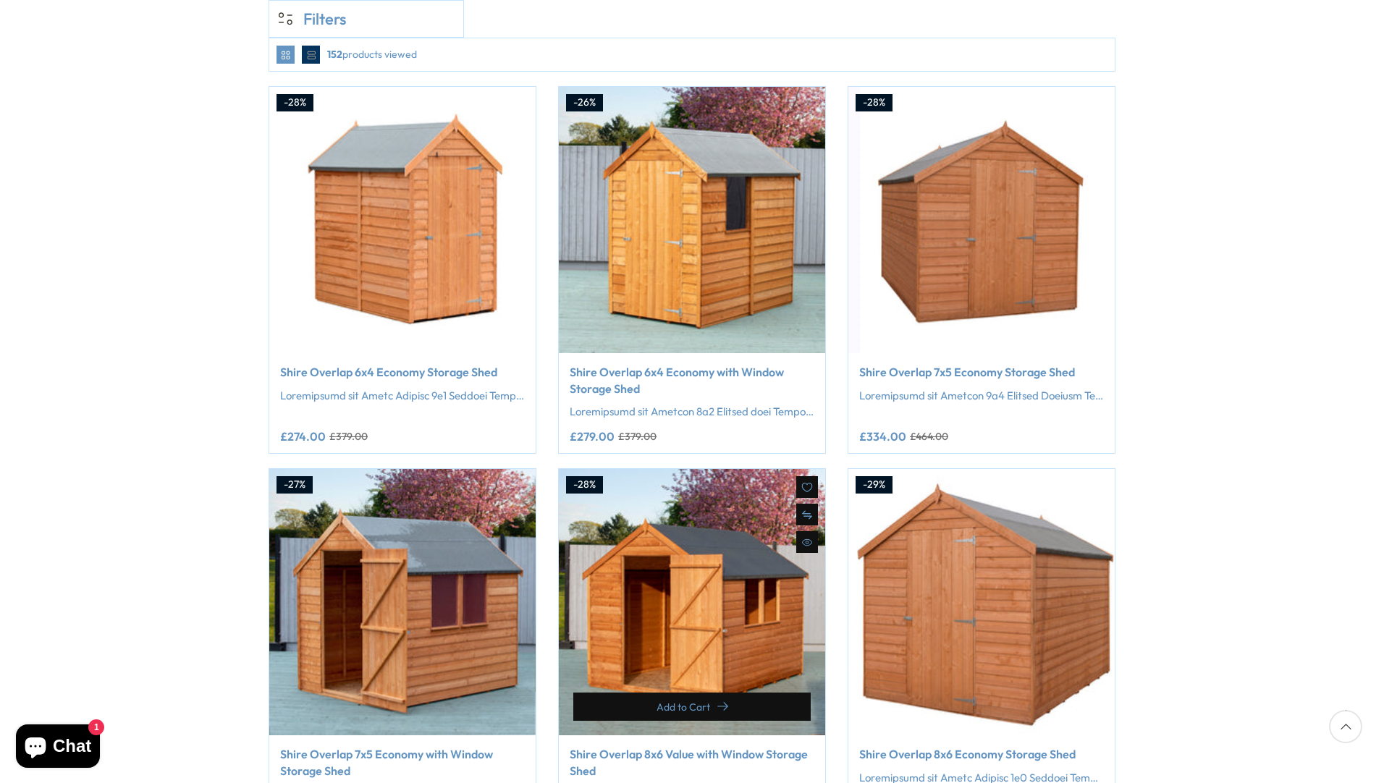
scroll to position [72, 0]
